Goal: Information Seeking & Learning: Find contact information

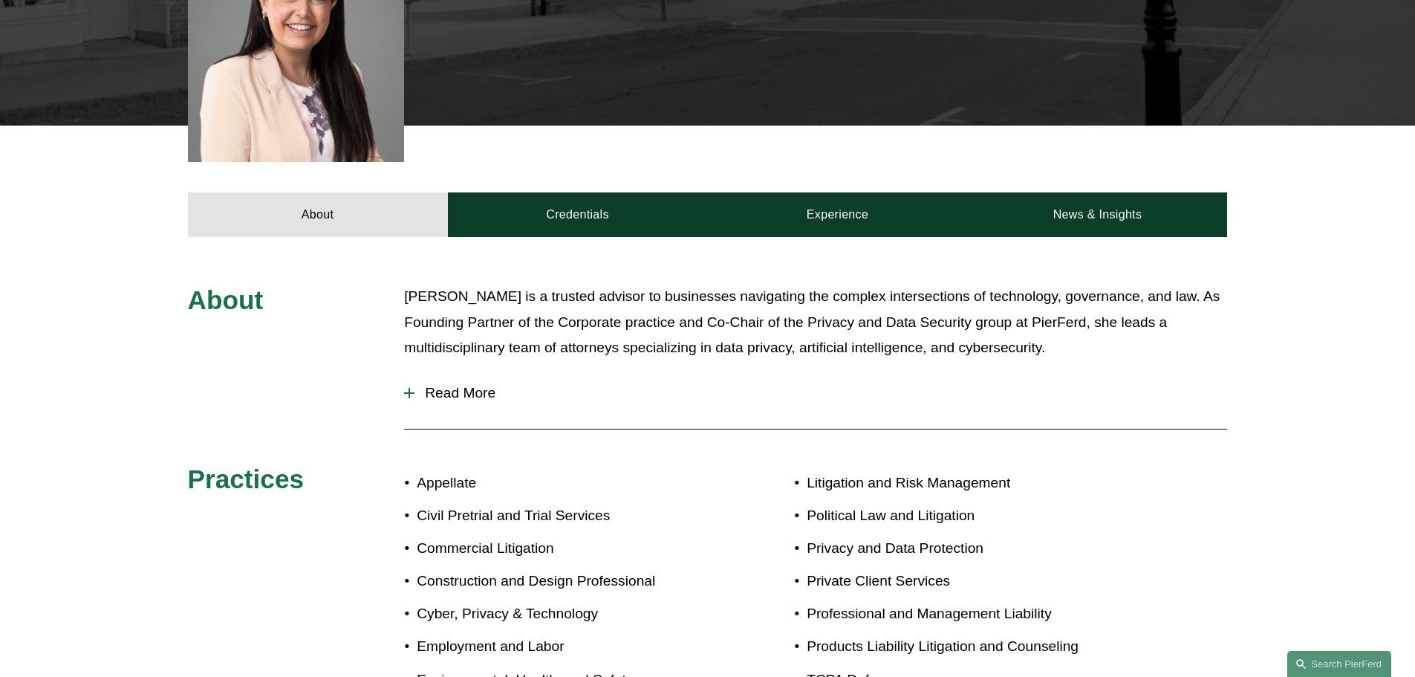
scroll to position [520, 0]
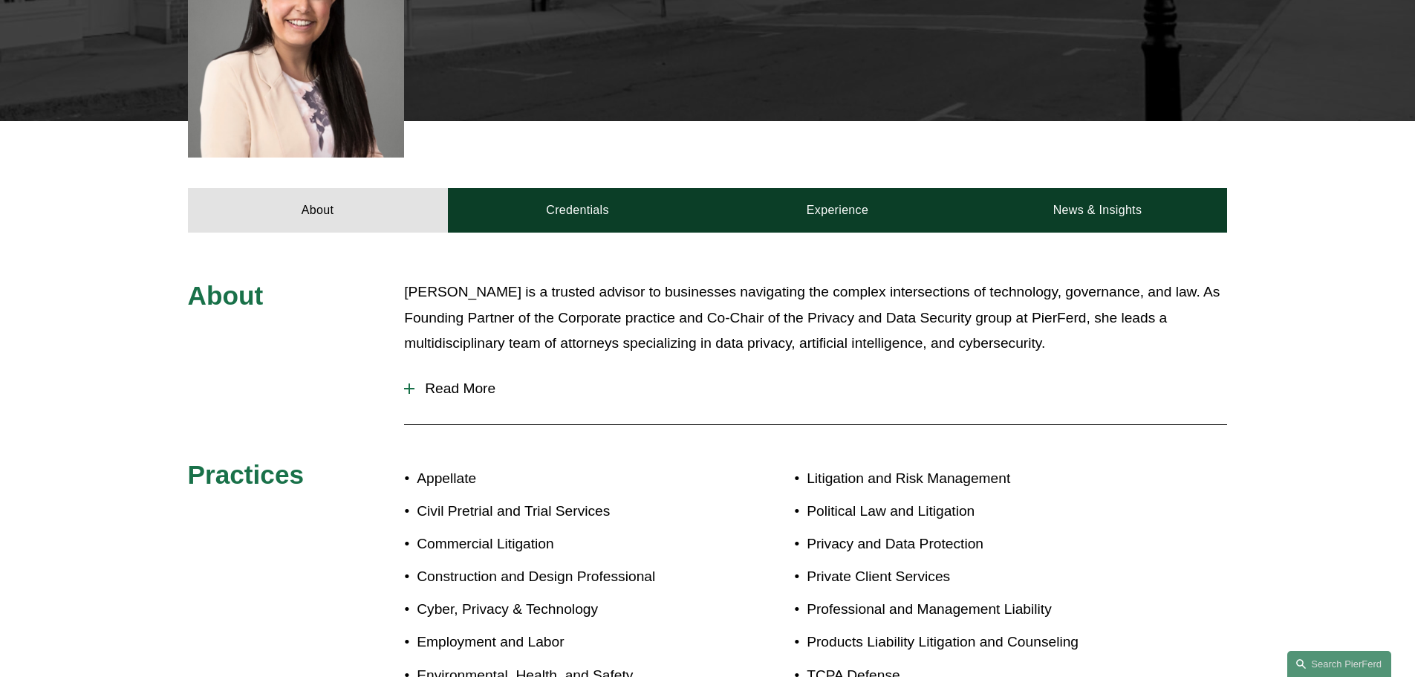
click at [412, 369] on button "Read More" at bounding box center [815, 388] width 823 height 39
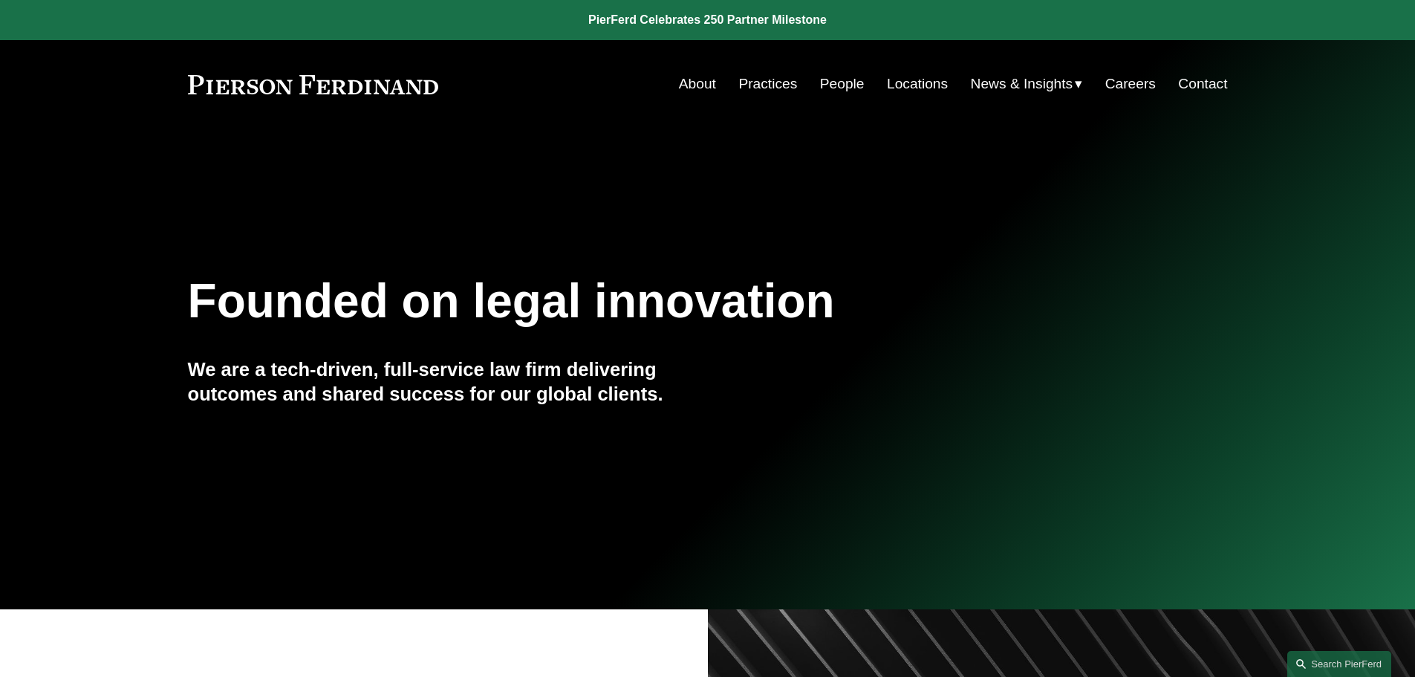
click at [826, 82] on link "People" at bounding box center [842, 84] width 45 height 28
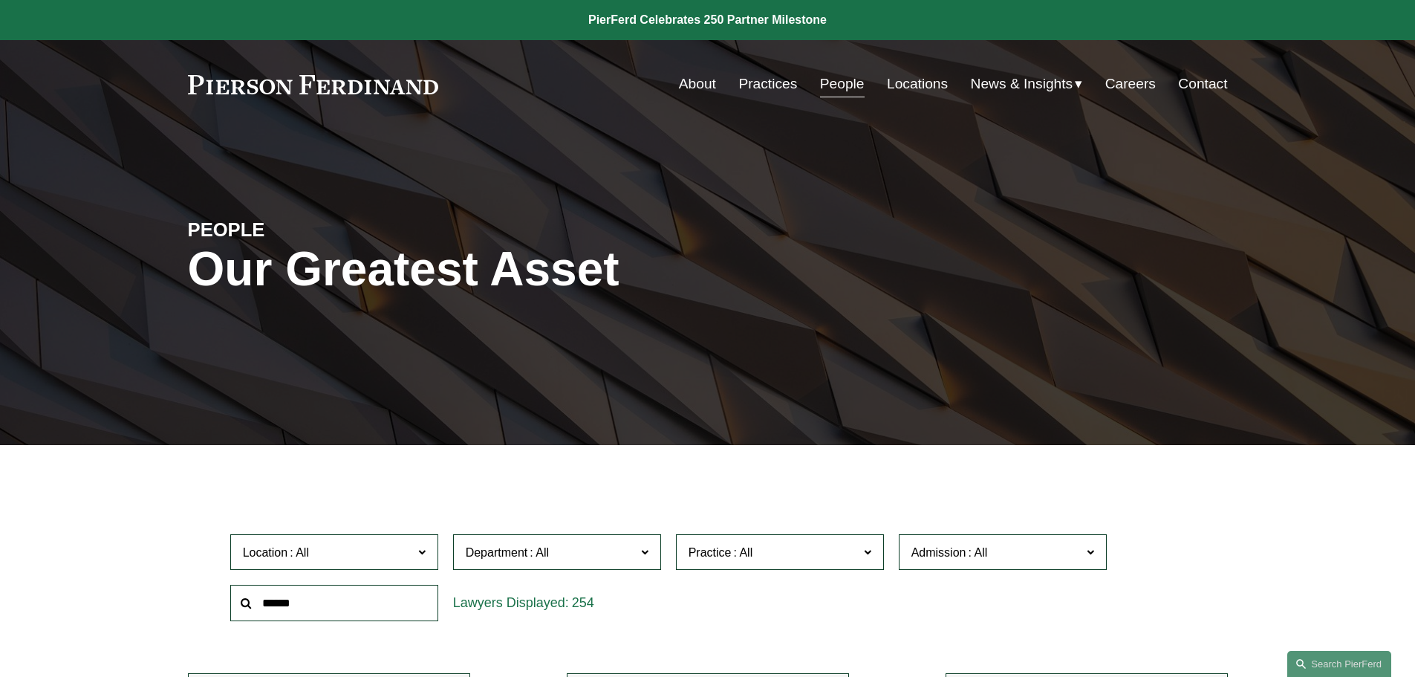
click at [407, 565] on label "Location" at bounding box center [334, 552] width 208 height 36
click at [407, 558] on span "Location" at bounding box center [328, 552] width 170 height 20
click at [975, 573] on div "Admission All [US_STATE] [US_STATE] [US_STATE] [US_STATE] [US_STATE] [GEOGRAPHI…" at bounding box center [1002, 552] width 223 height 51
click at [982, 546] on span at bounding box center [978, 552] width 24 height 13
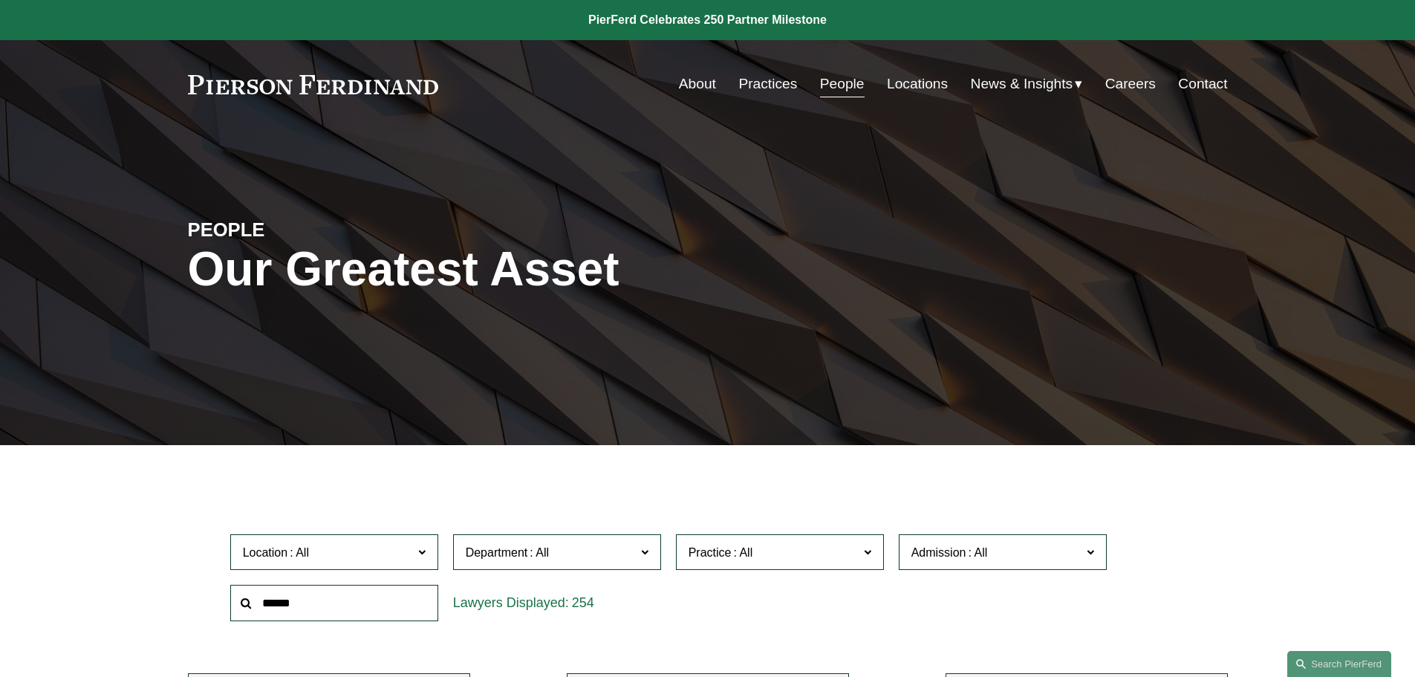
click at [0, 0] on link "[US_STATE]" at bounding box center [0, 0] width 0 height 0
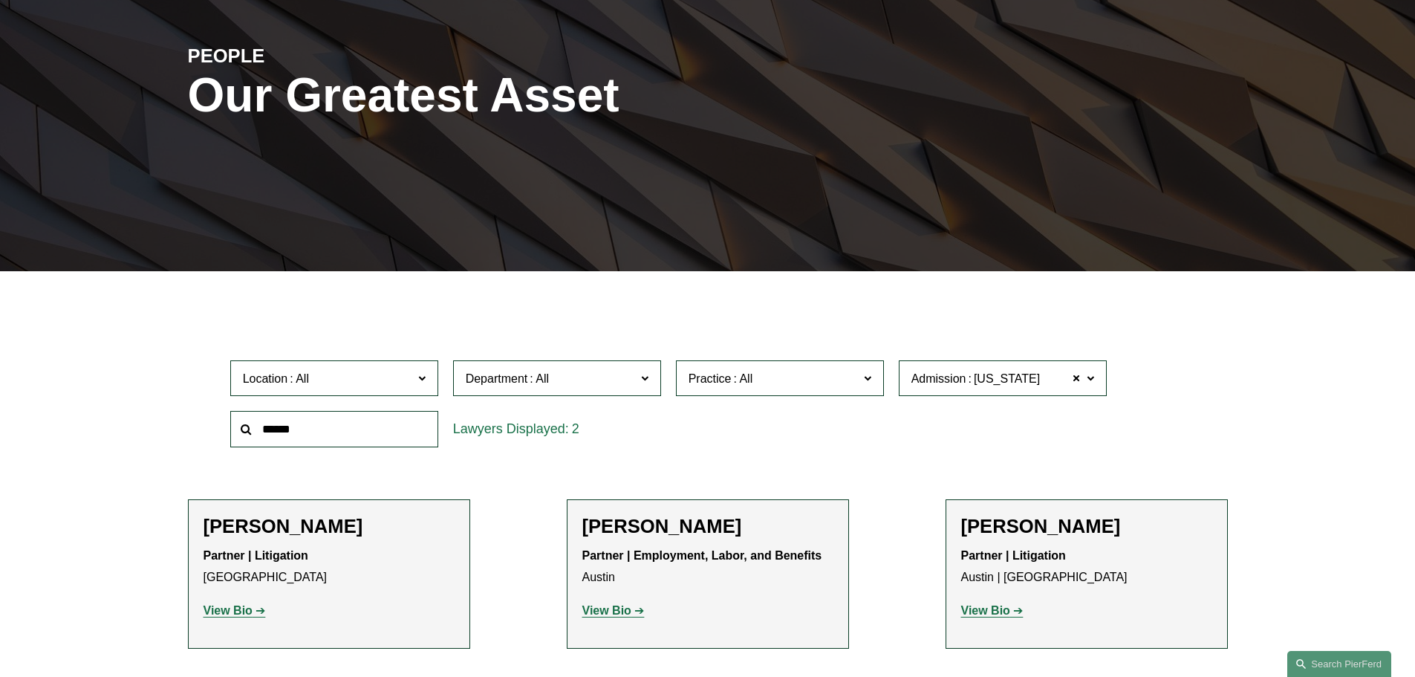
scroll to position [297, 0]
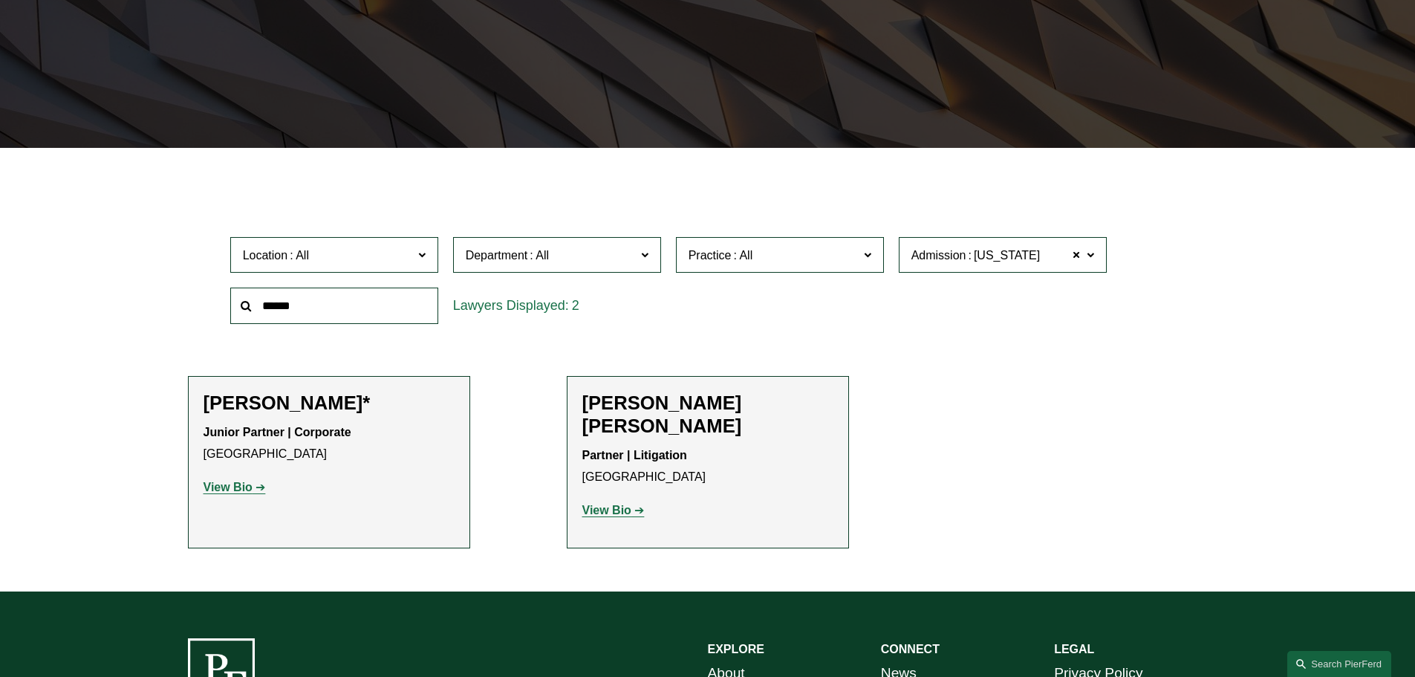
click at [252, 487] on strong "View Bio" at bounding box center [228, 487] width 49 height 13
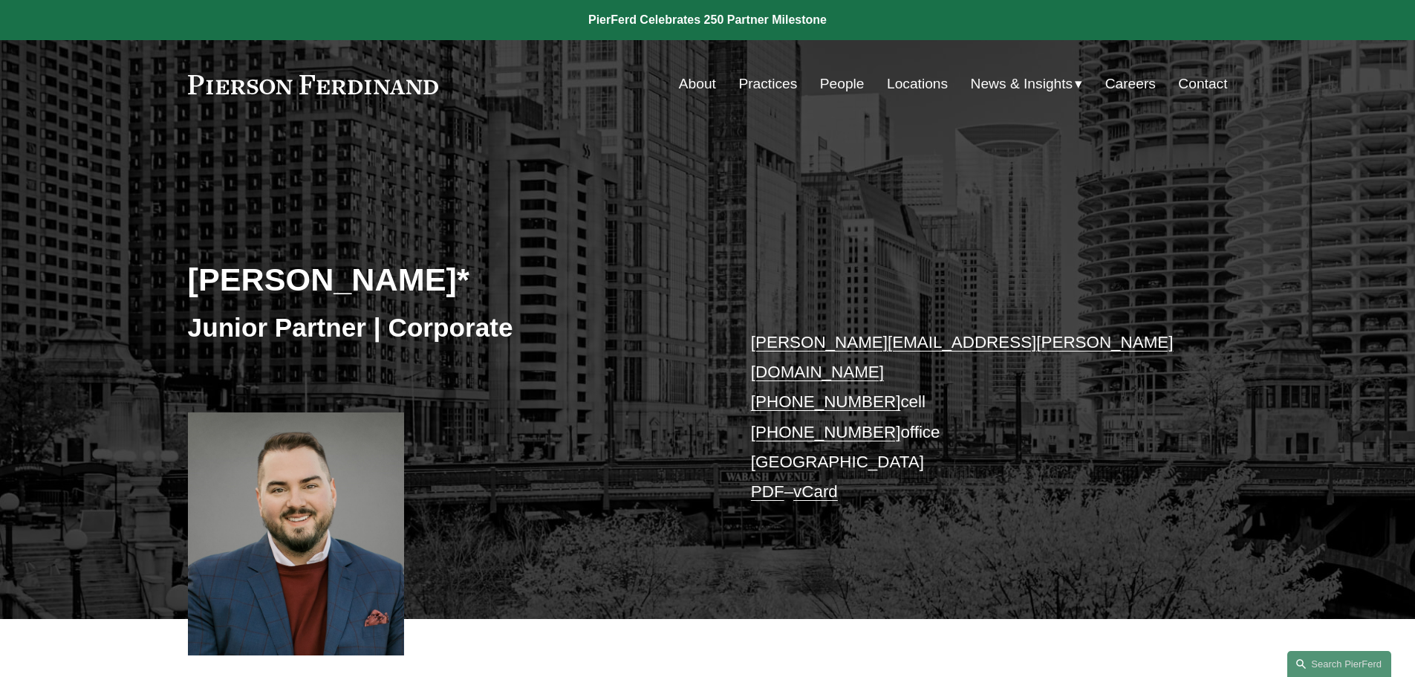
drag, startPoint x: 1157, startPoint y: 511, endPoint x: 1134, endPoint y: 488, distance: 32.0
click at [1159, 506] on div "Jarrod Anderson* Junior Partner | Corporate jarrod.anderson@pierferd.com +1.701…" at bounding box center [707, 395] width 1415 height 448
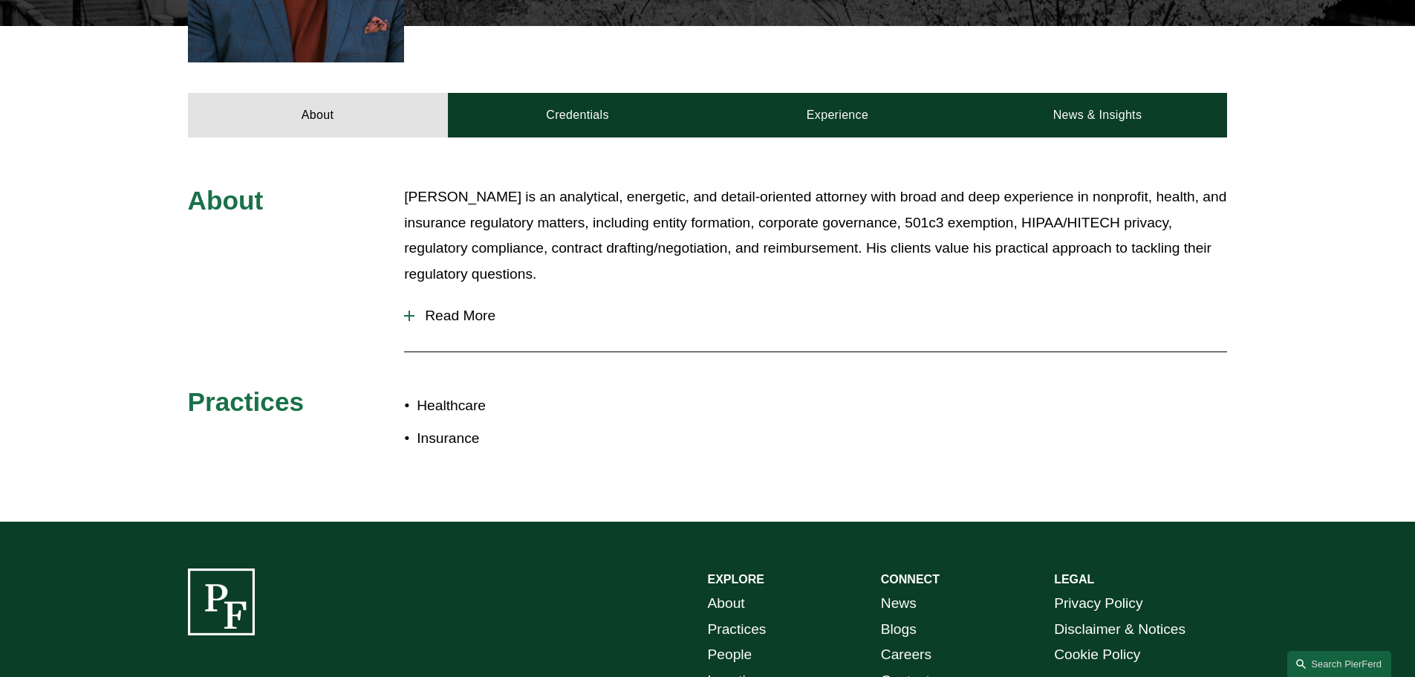
scroll to position [594, 0]
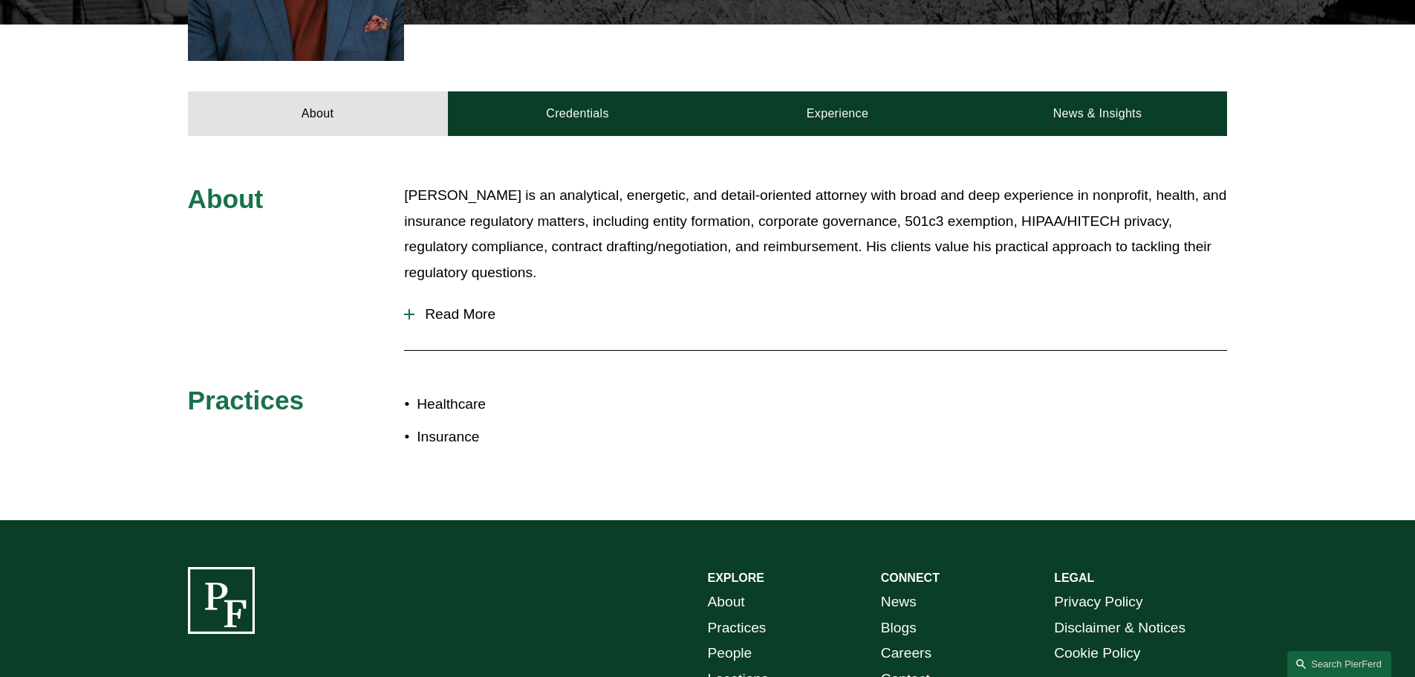
click at [475, 306] on span "Read More" at bounding box center [821, 314] width 813 height 16
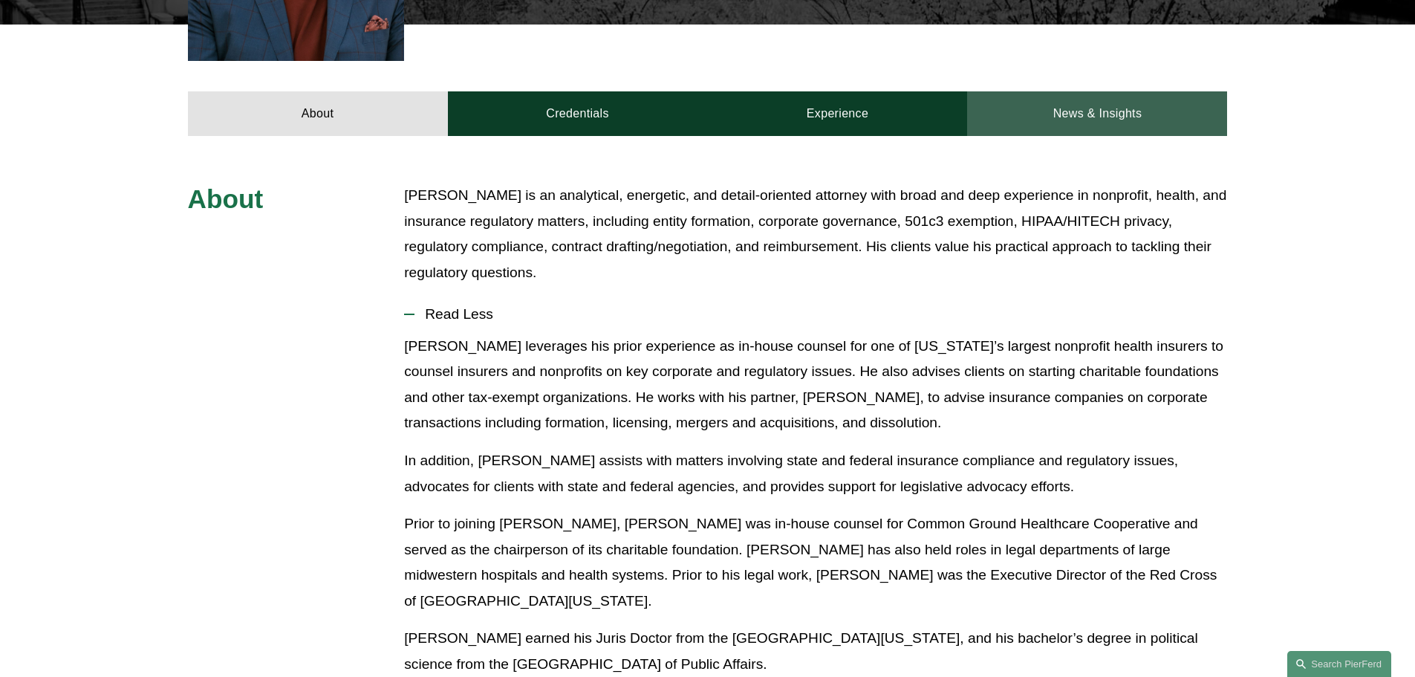
click at [1143, 103] on link "News & Insights" at bounding box center [1097, 113] width 260 height 45
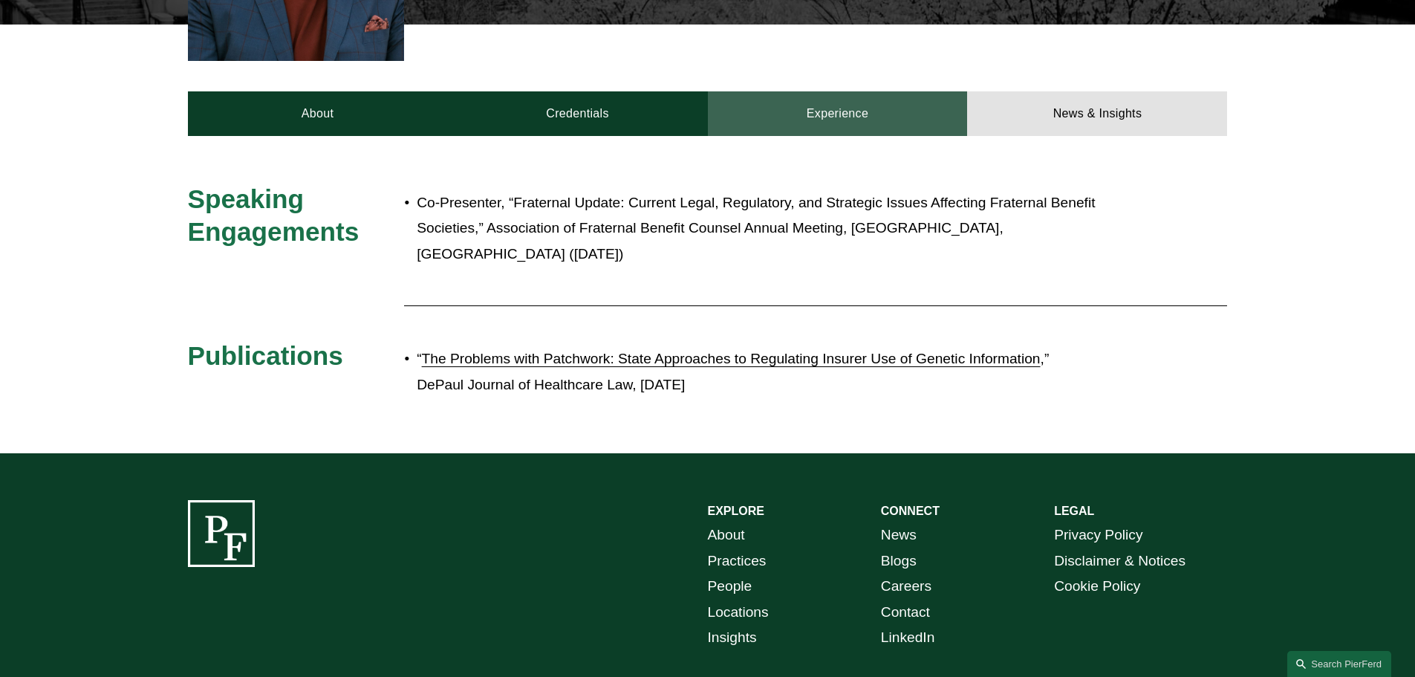
click at [871, 91] on link "Experience" at bounding box center [838, 113] width 260 height 45
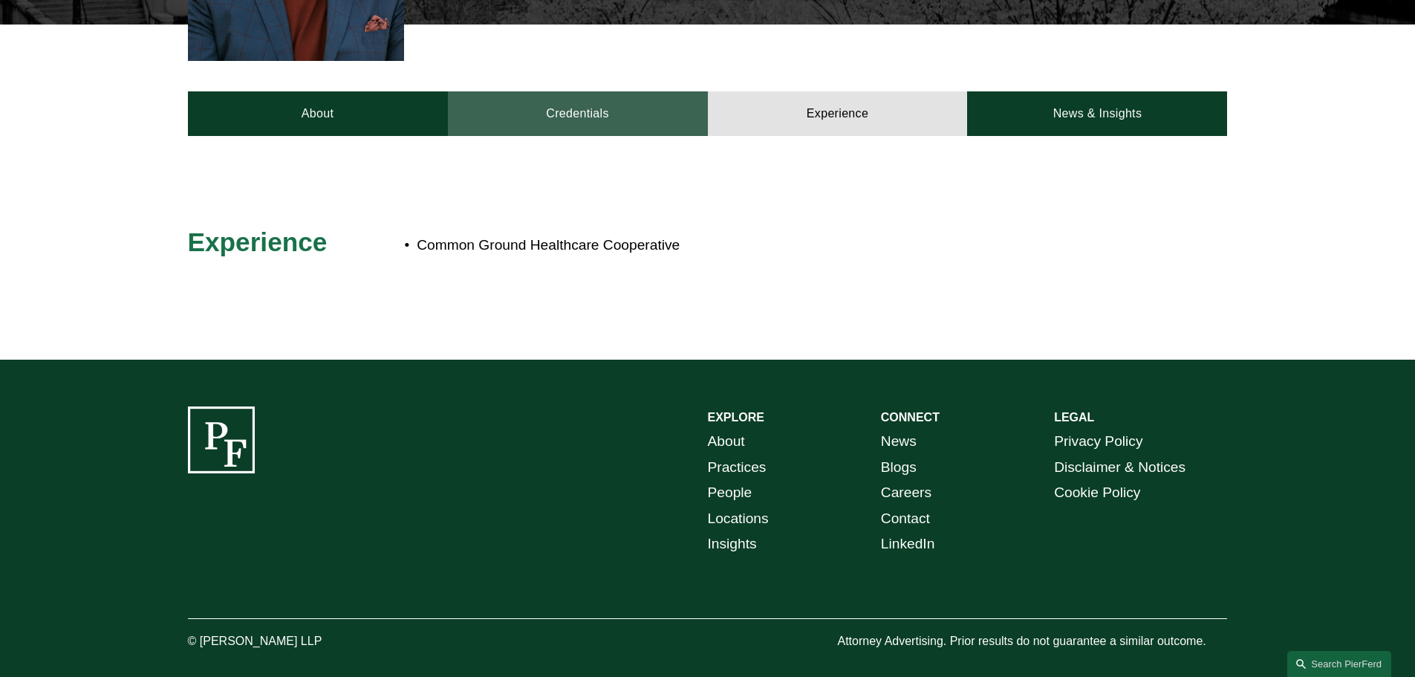
click at [618, 97] on link "Credentials" at bounding box center [578, 113] width 260 height 45
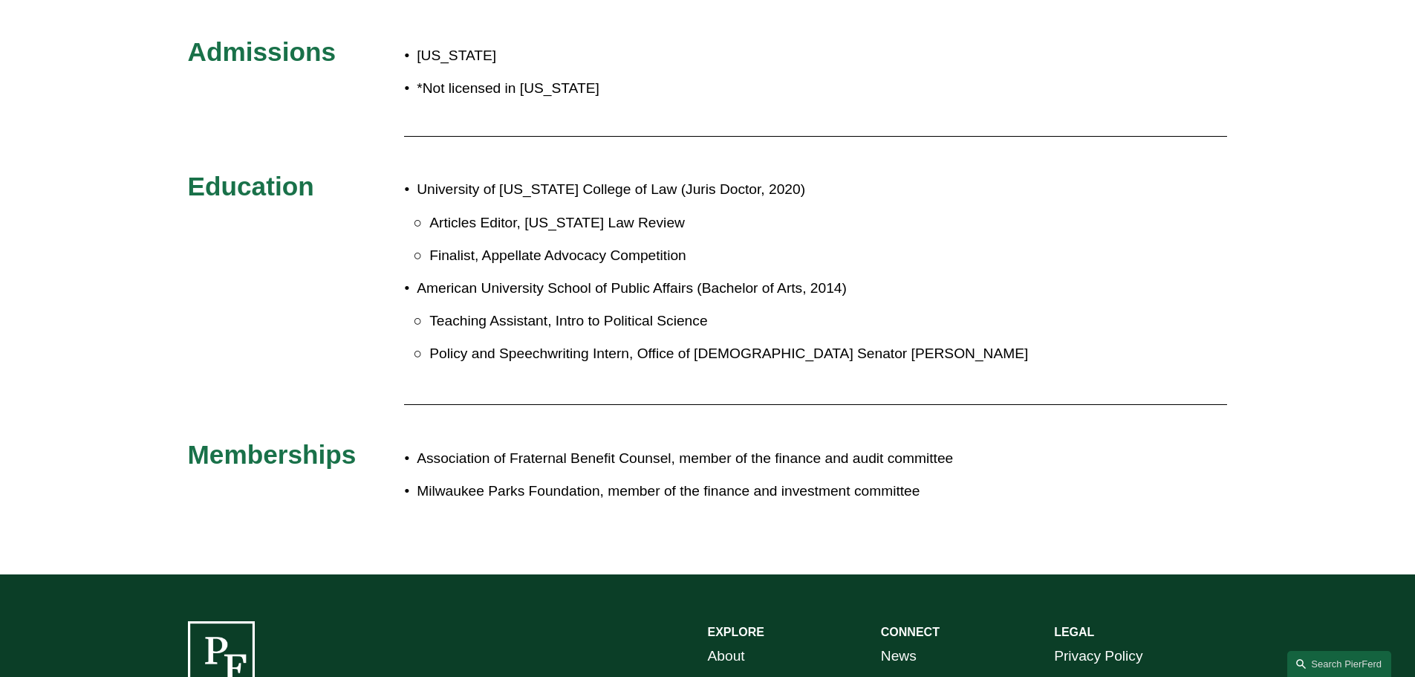
scroll to position [743, 0]
